Goal: Check status: Check status

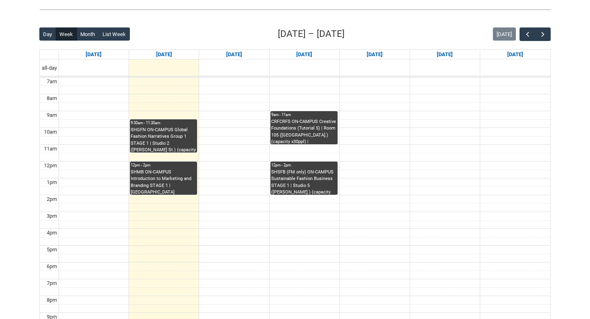
scroll to position [190, 0]
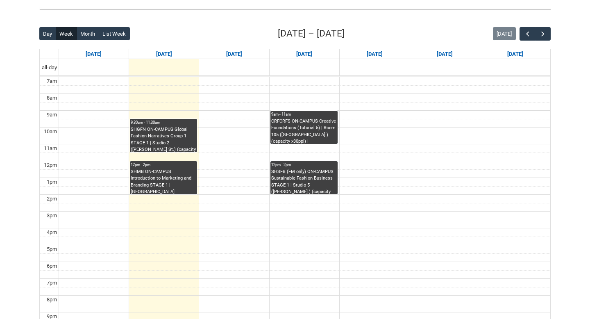
click at [185, 149] on div "SHGFN ON-CAMPUS Global Fashion Narratives Group 1 STAGE 1 | Studio 2 ([PERSON_N…" at bounding box center [164, 139] width 66 height 26
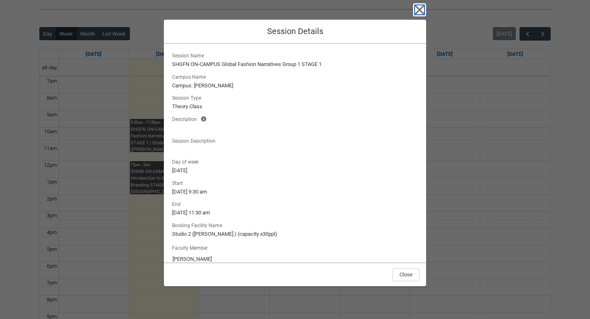
click at [421, 10] on icon "button" at bounding box center [419, 9] width 13 height 13
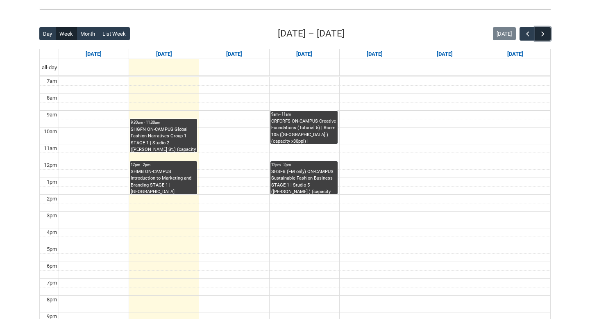
click at [543, 34] on span "button" at bounding box center [543, 34] width 8 height 8
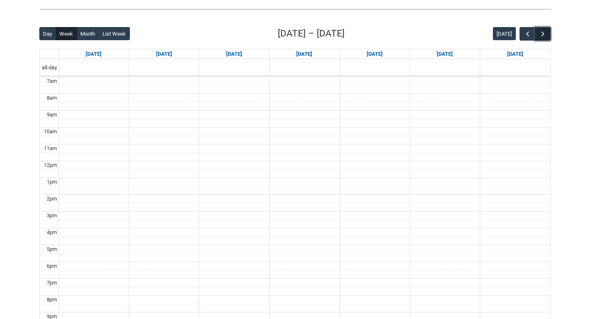
click at [543, 34] on span "button" at bounding box center [543, 34] width 8 height 8
click at [529, 34] on span "button" at bounding box center [528, 34] width 8 height 8
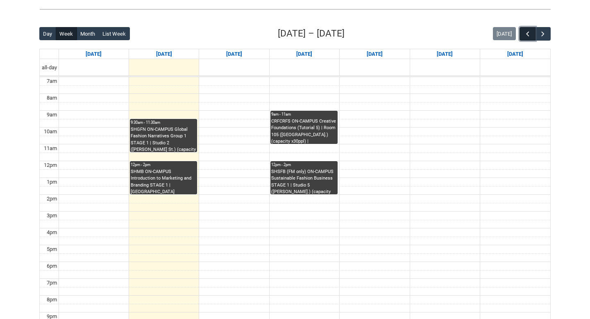
click at [529, 33] on span "button" at bounding box center [528, 34] width 8 height 8
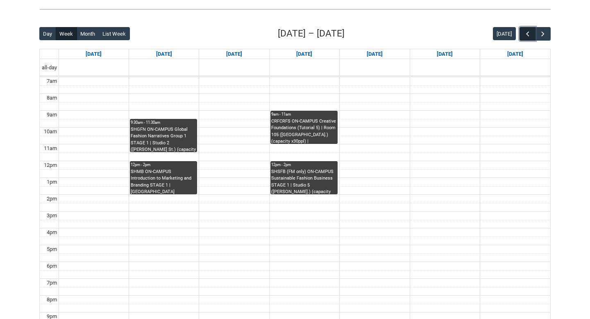
click at [529, 33] on span "button" at bounding box center [528, 34] width 8 height 8
click at [544, 32] on span "button" at bounding box center [543, 34] width 8 height 8
click at [542, 32] on span "button" at bounding box center [543, 34] width 8 height 8
